Goal: Transaction & Acquisition: Purchase product/service

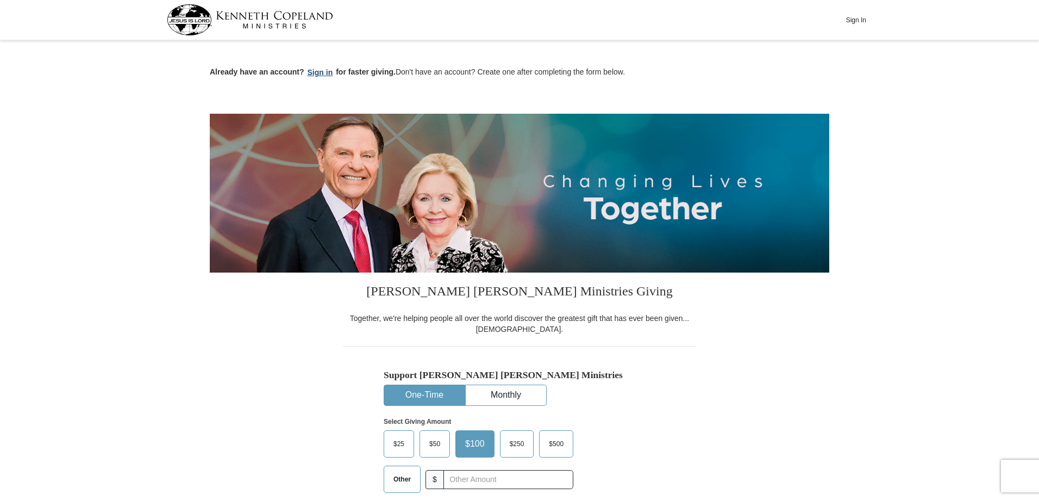
click at [321, 72] on button "Sign in" at bounding box center [320, 72] width 32 height 13
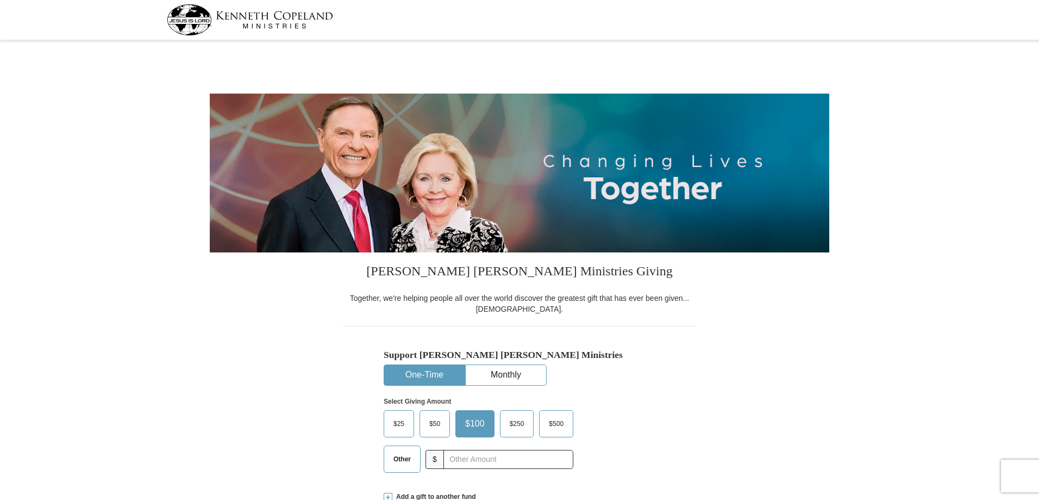
select select "MI"
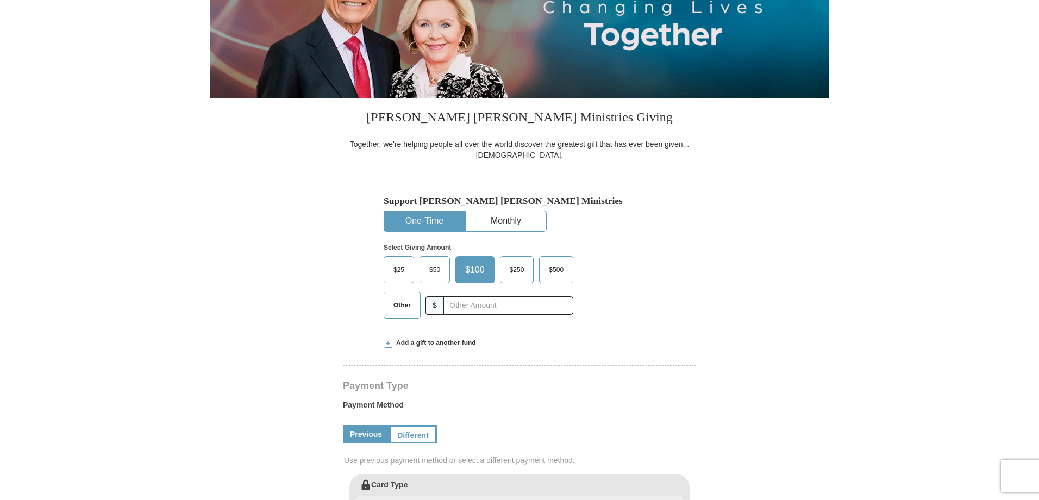
scroll to position [217, 0]
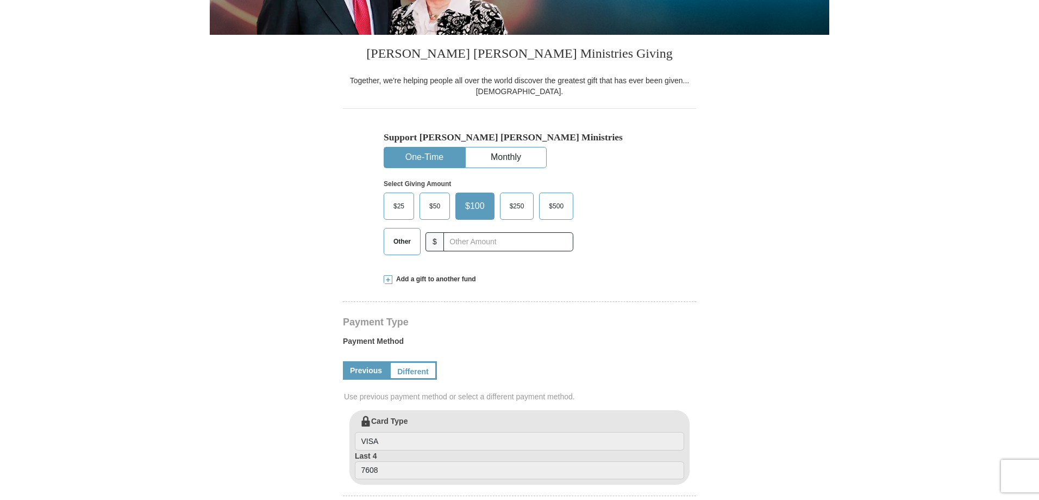
click at [443, 204] on span "$50" at bounding box center [435, 206] width 22 height 16
click at [0, 0] on input "$50" at bounding box center [0, 0] width 0 height 0
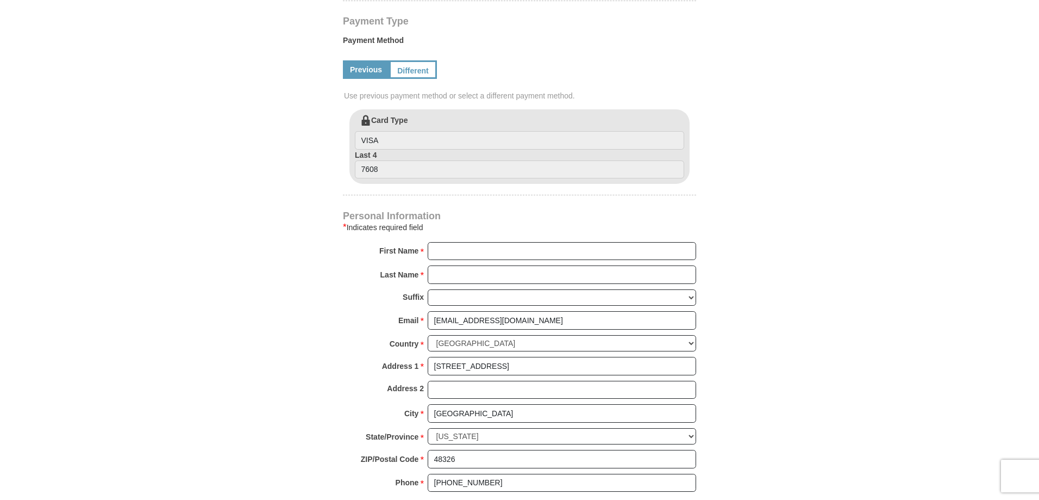
scroll to position [544, 0]
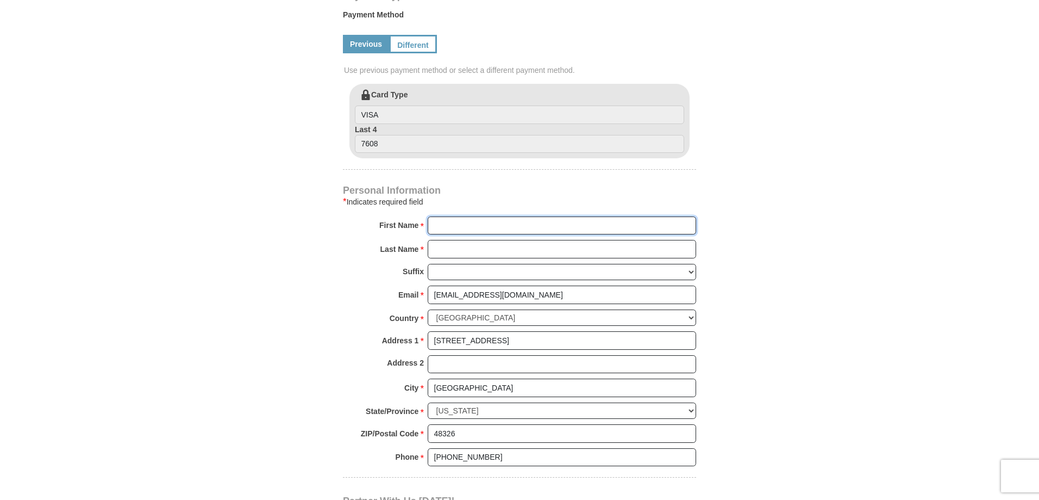
click at [451, 223] on input "First Name *" at bounding box center [562, 225] width 269 height 18
type input "The River"
click at [483, 251] on input "Last Name *" at bounding box center [562, 249] width 269 height 18
type input "Church"
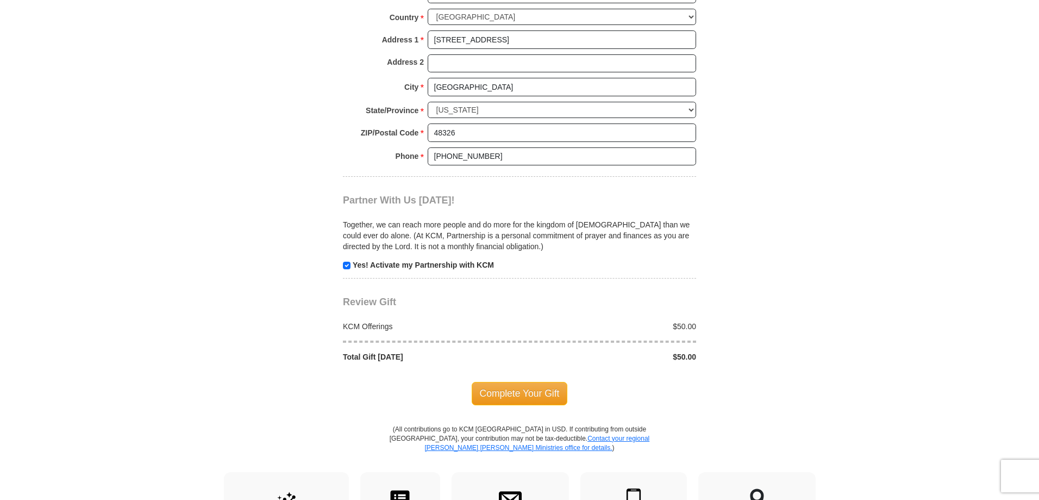
scroll to position [870, 0]
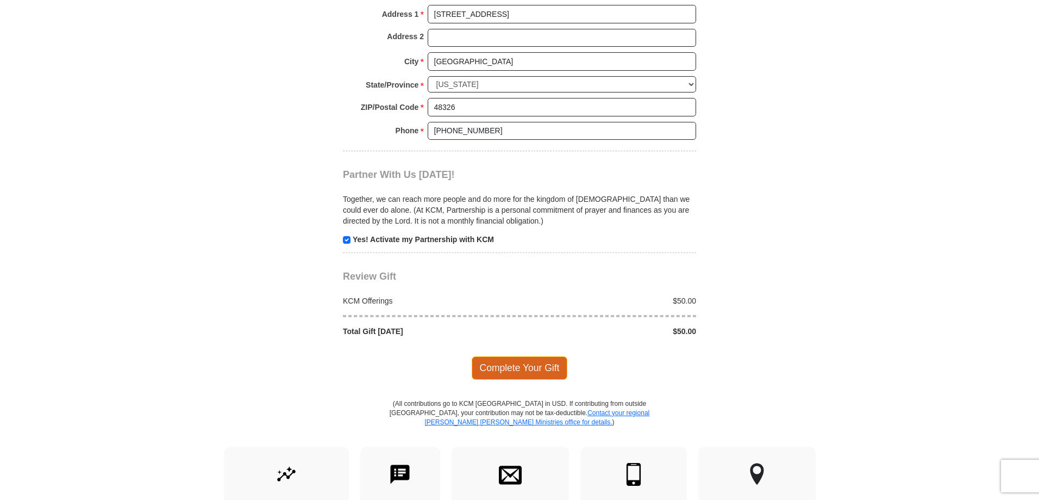
click at [540, 365] on span "Complete Your Gift" at bounding box center [520, 367] width 96 height 23
